Goal: Find contact information: Find contact information

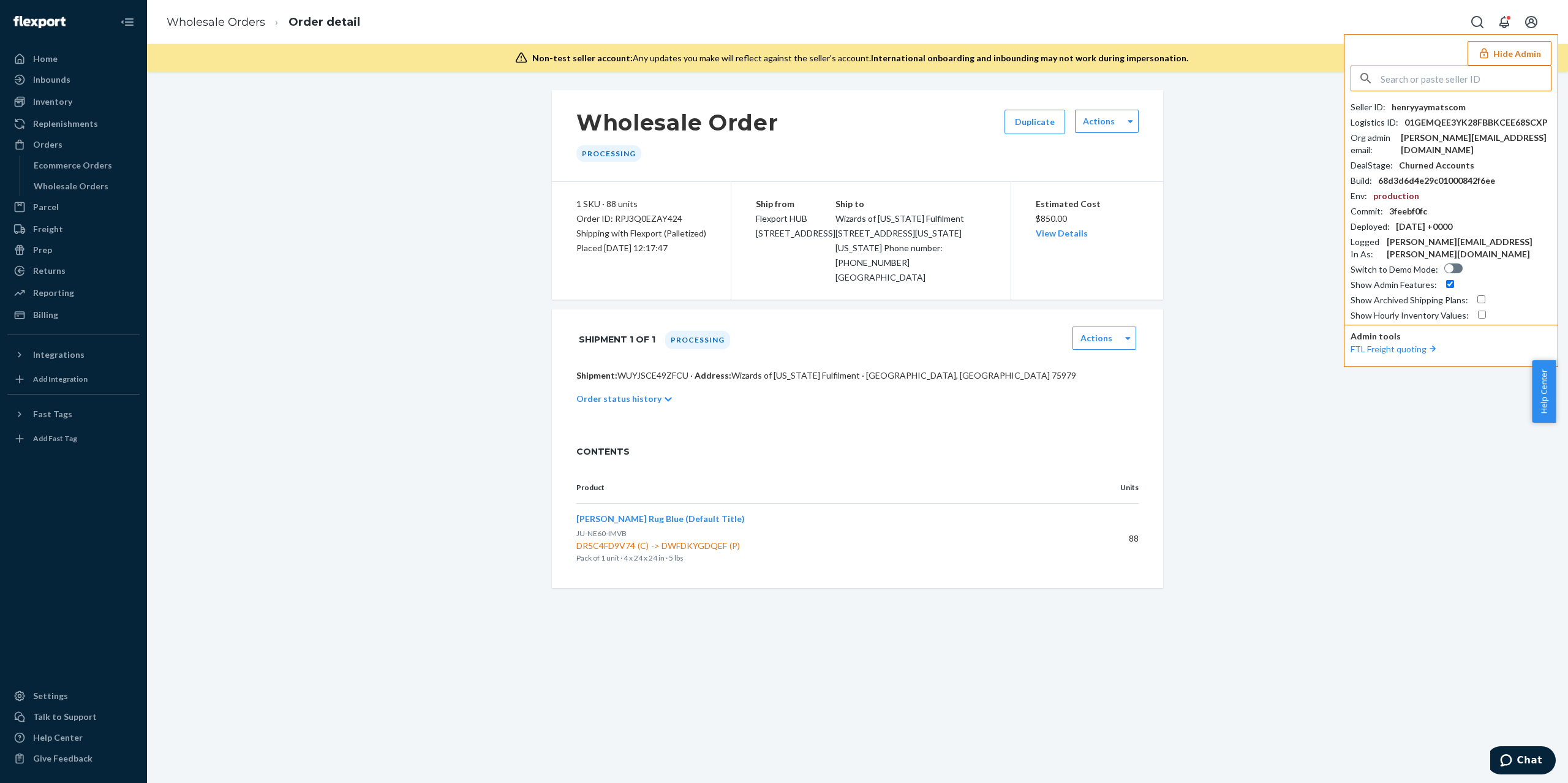
click at [1436, 84] on input "text" at bounding box center [1465, 78] width 170 height 24
paste input "morgansarahssilkscom"
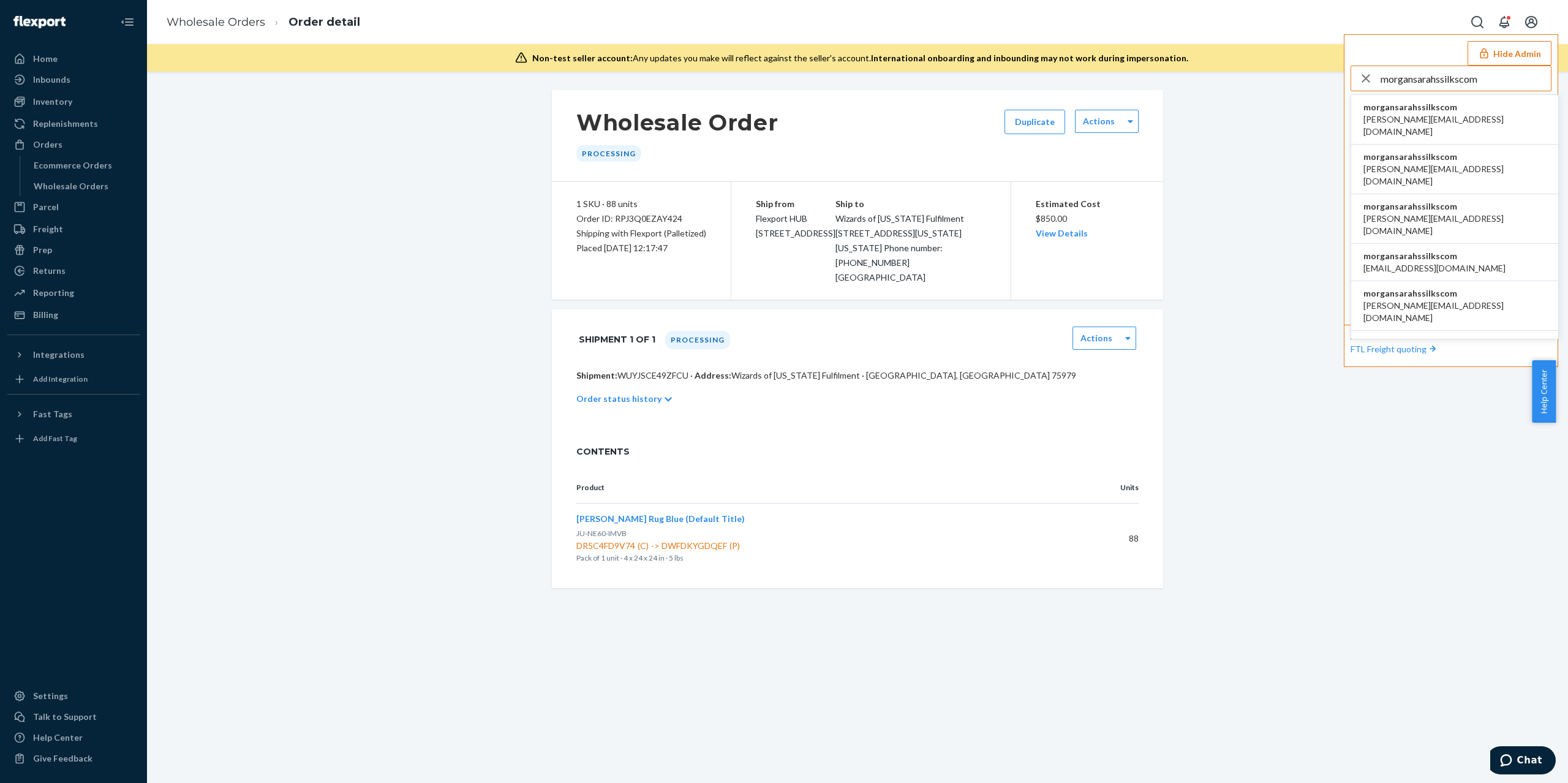
type input "morgansarahssilkscom"
click at [1446, 244] on li "morgansarahssilkscom [EMAIL_ADDRESS][DOMAIN_NAME]" at bounding box center [1454, 263] width 207 height 37
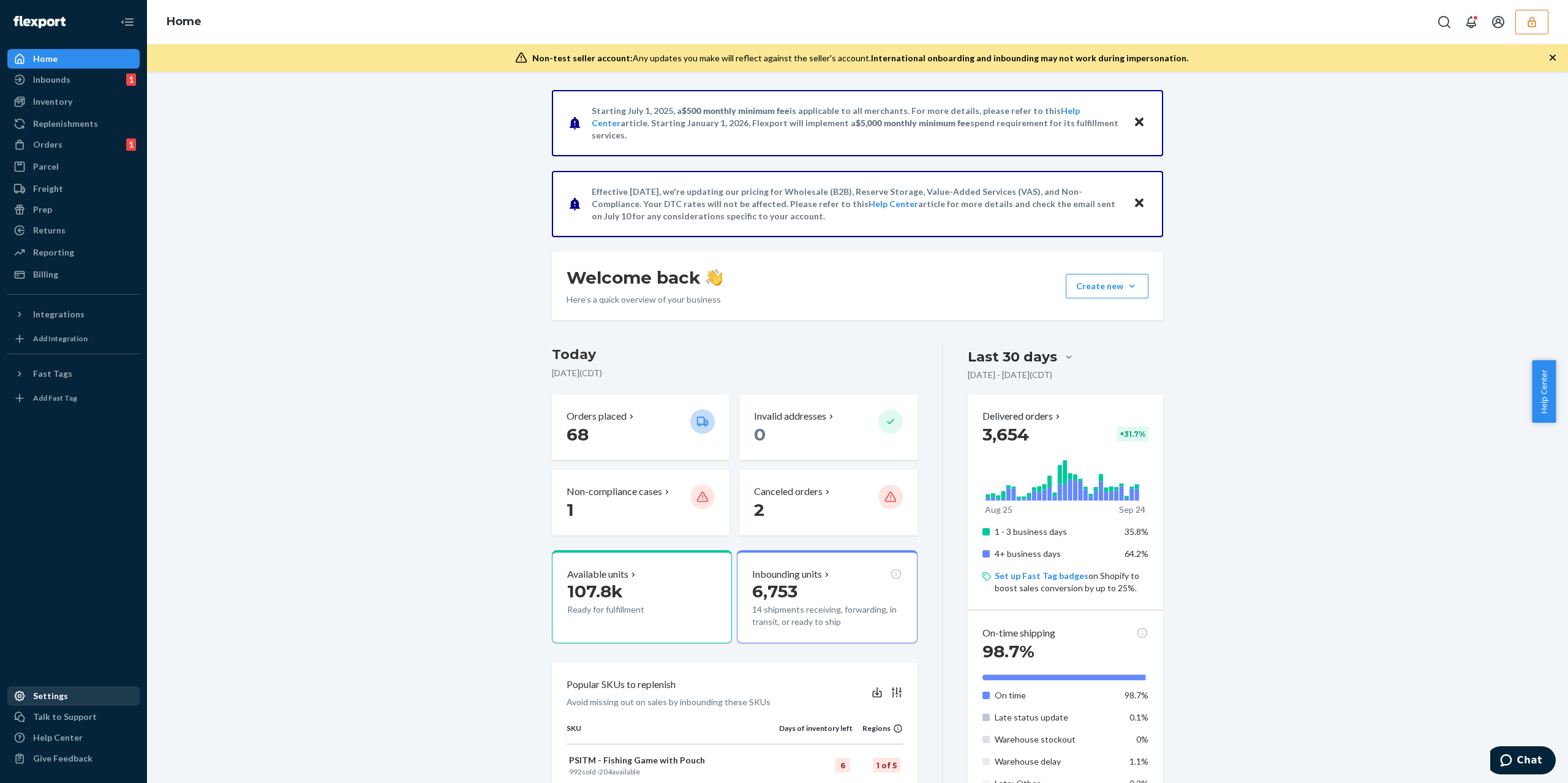
click at [60, 702] on div "Settings" at bounding box center [73, 695] width 130 height 17
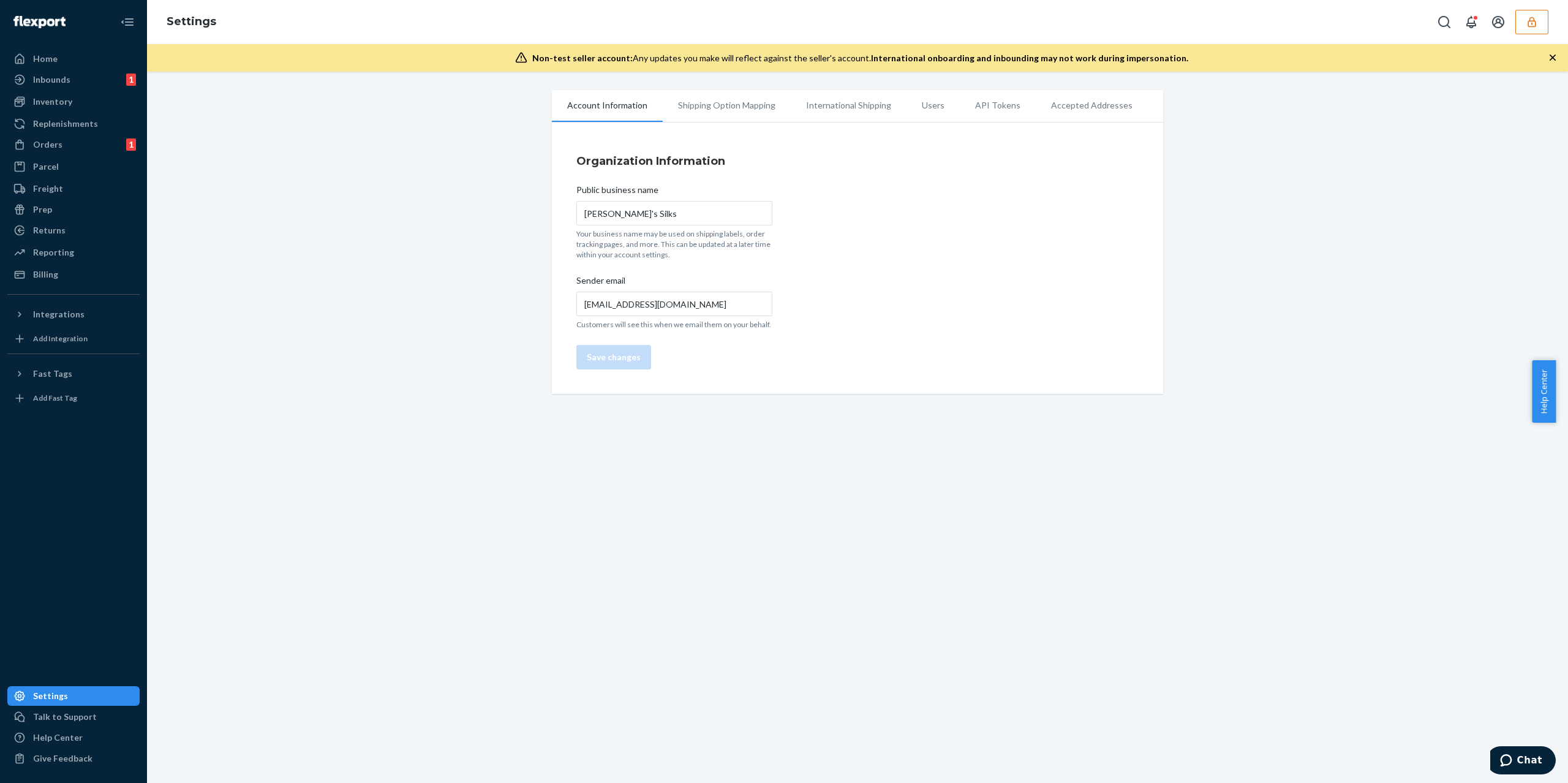
click at [935, 113] on li "Users" at bounding box center [933, 106] width 53 height 31
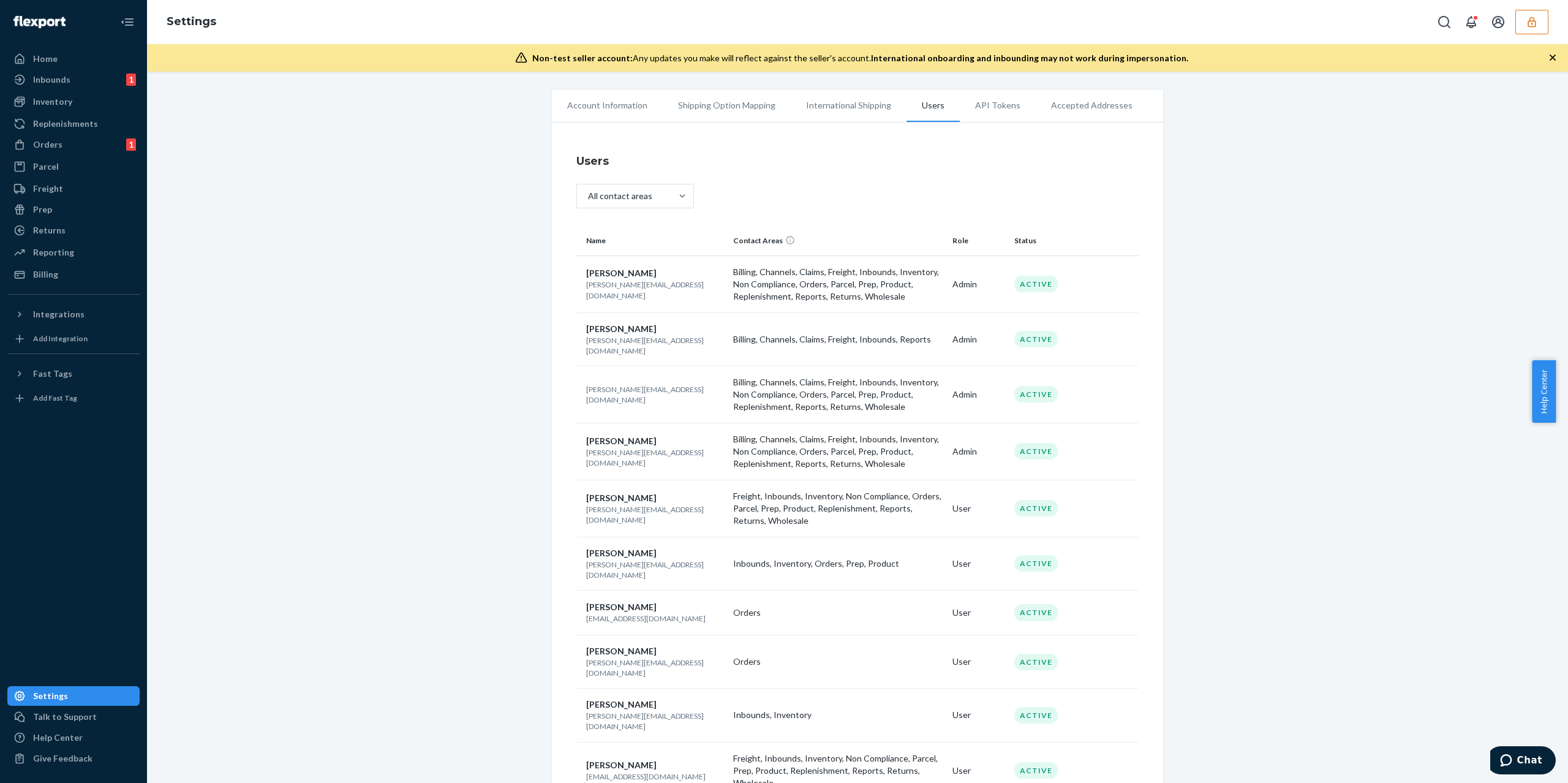
click at [354, 417] on div "Account Information Shipping Option Mapping International Shipping Users API To…" at bounding box center [858, 463] width 1403 height 746
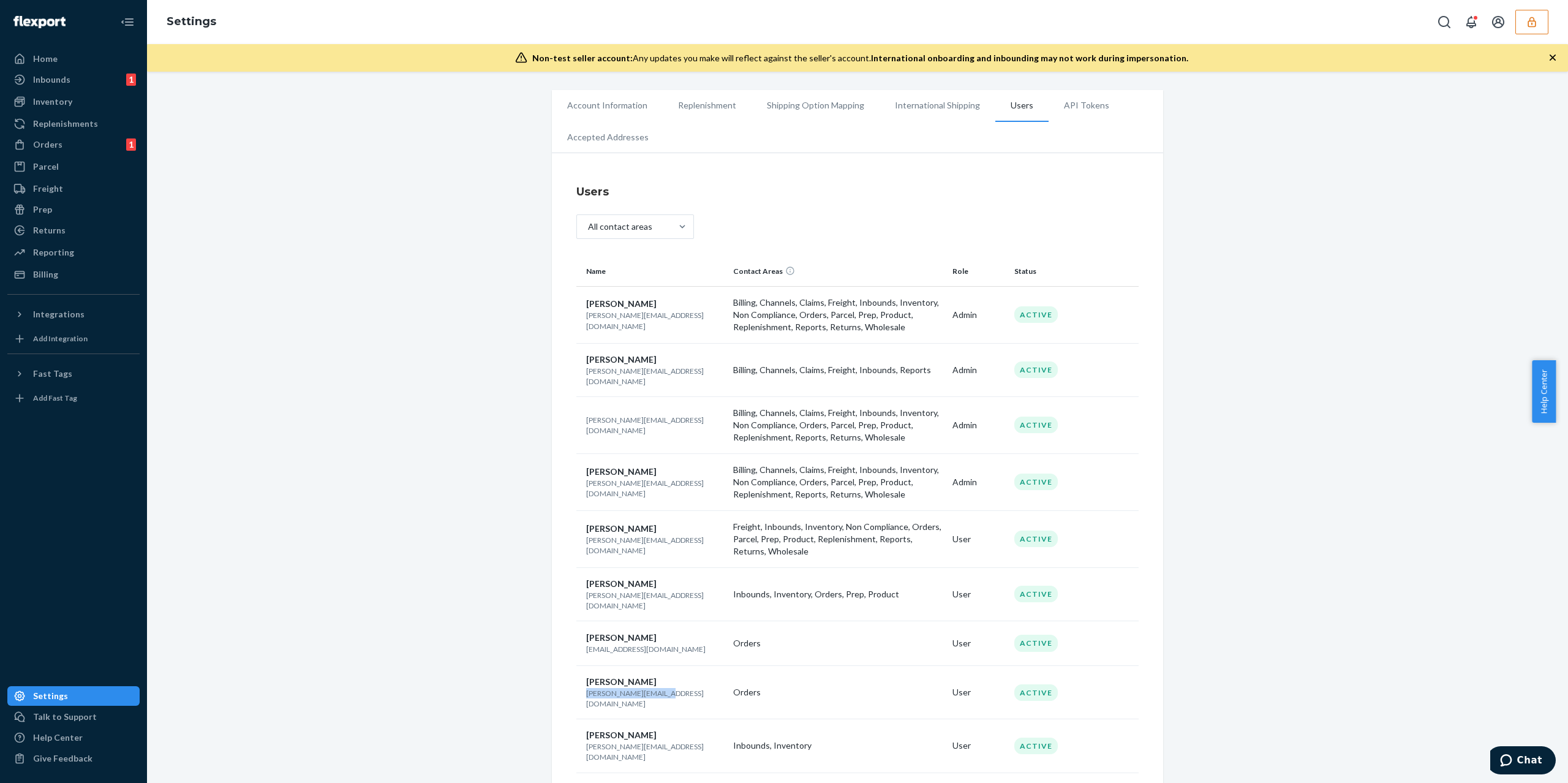
scroll to position [50, 0]
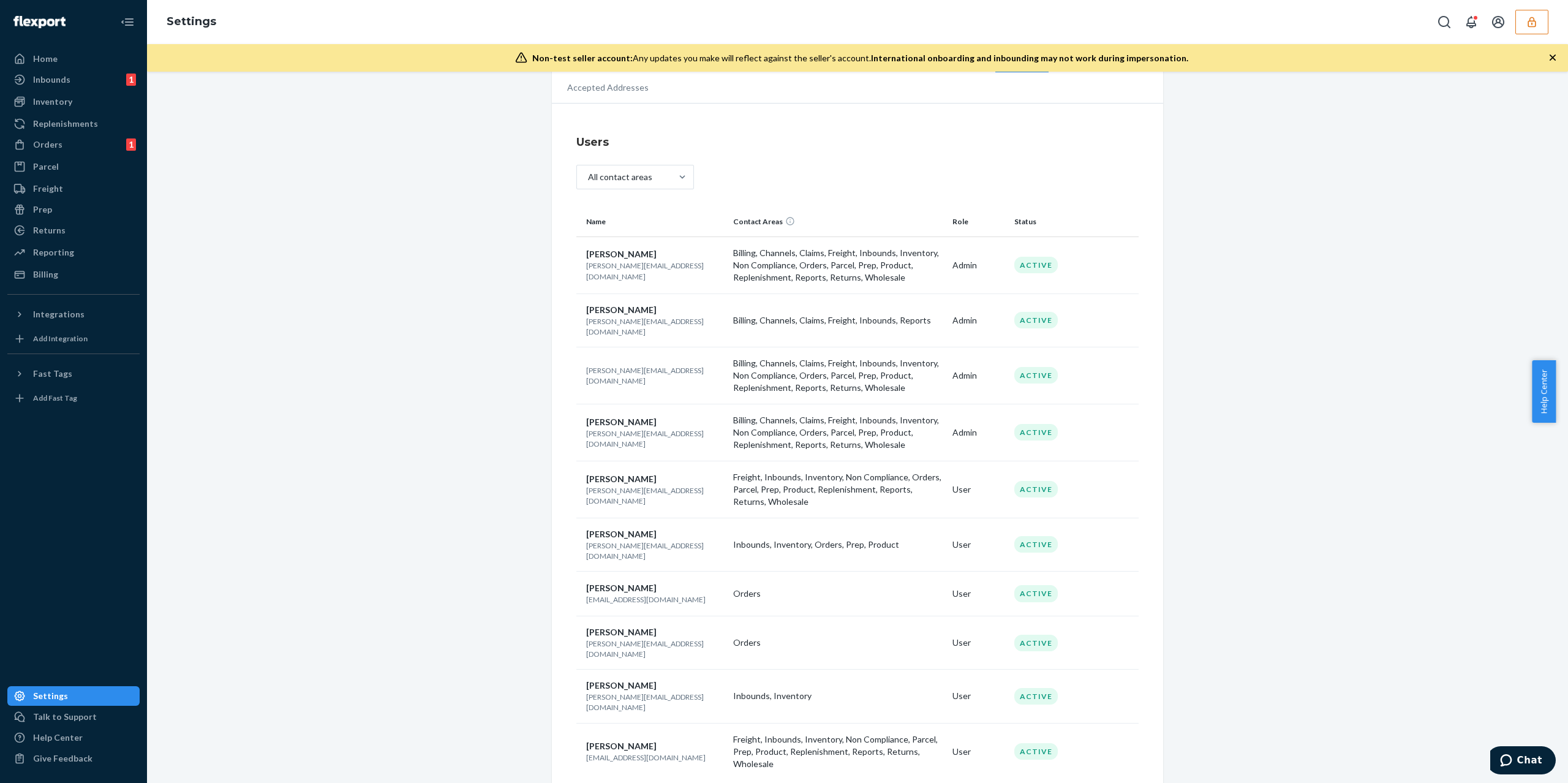
click at [416, 524] on div "Account Information Replenishment Shipping Option Mapping International Shippin…" at bounding box center [858, 429] width 1403 height 777
drag, startPoint x: 687, startPoint y: 587, endPoint x: 579, endPoint y: 588, distance: 108.0
click at [586, 594] on p "[EMAIL_ADDRESS][DOMAIN_NAME]" at bounding box center [655, 599] width 137 height 10
copy p "[EMAIL_ADDRESS][DOMAIN_NAME]"
drag, startPoint x: 663, startPoint y: 631, endPoint x: 581, endPoint y: 626, distance: 82.2
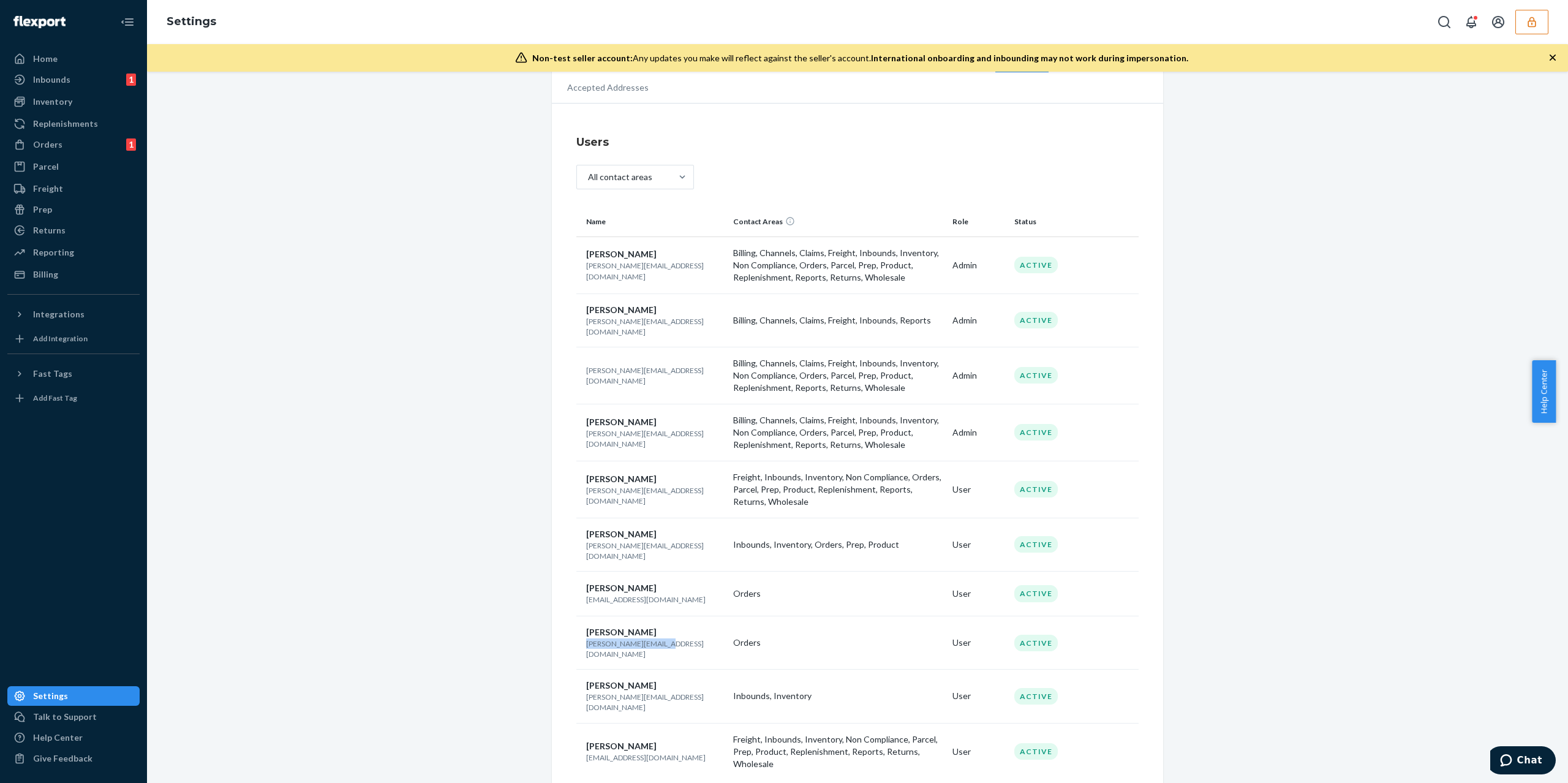
click at [586, 638] on p "[PERSON_NAME][EMAIL_ADDRESS][DOMAIN_NAME]" at bounding box center [655, 648] width 137 height 21
copy p "[PERSON_NAME][EMAIL_ADDRESS][DOMAIN_NAME]"
